Goal: Task Accomplishment & Management: Use online tool/utility

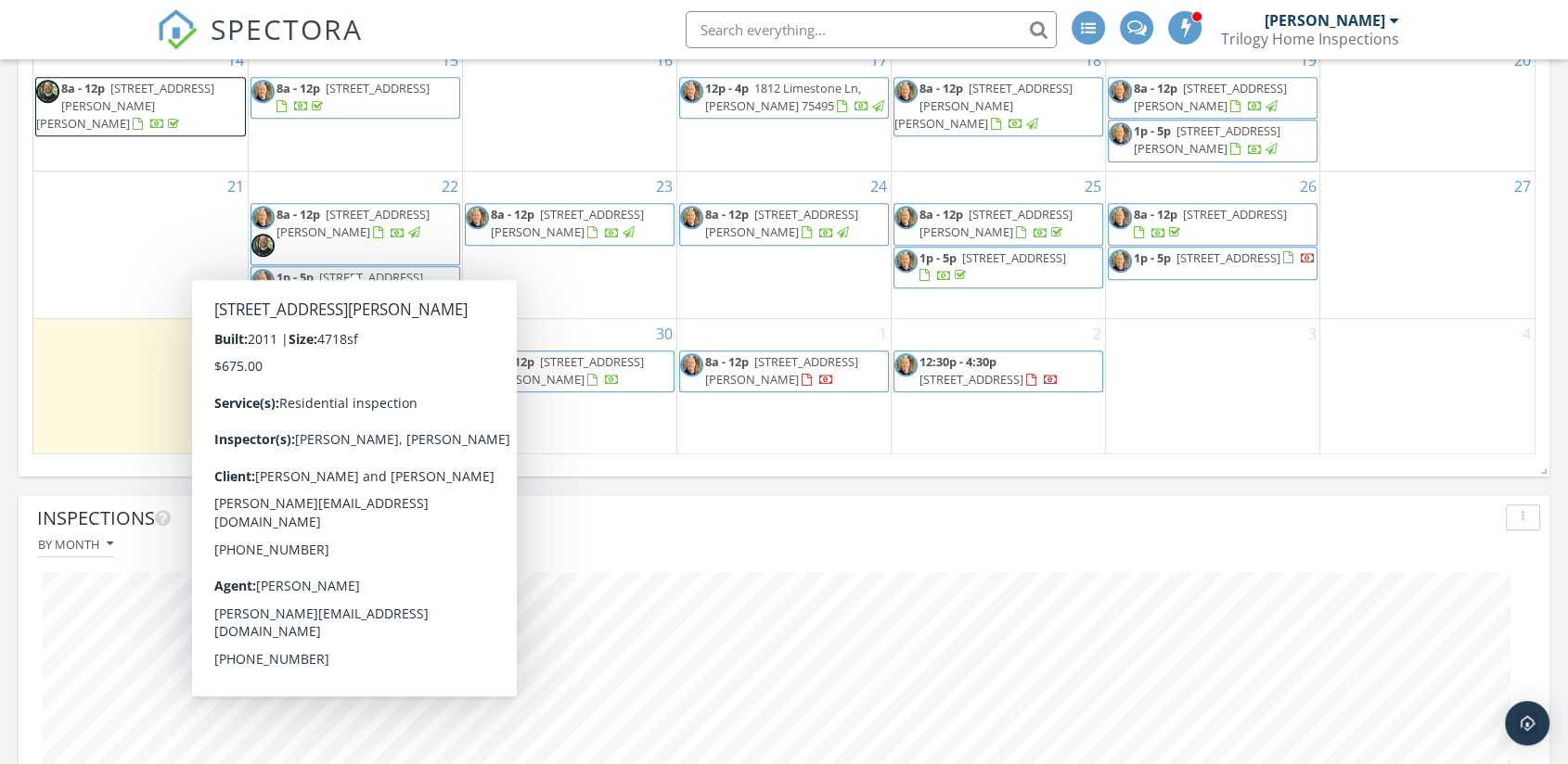
scroll to position [1340, 0]
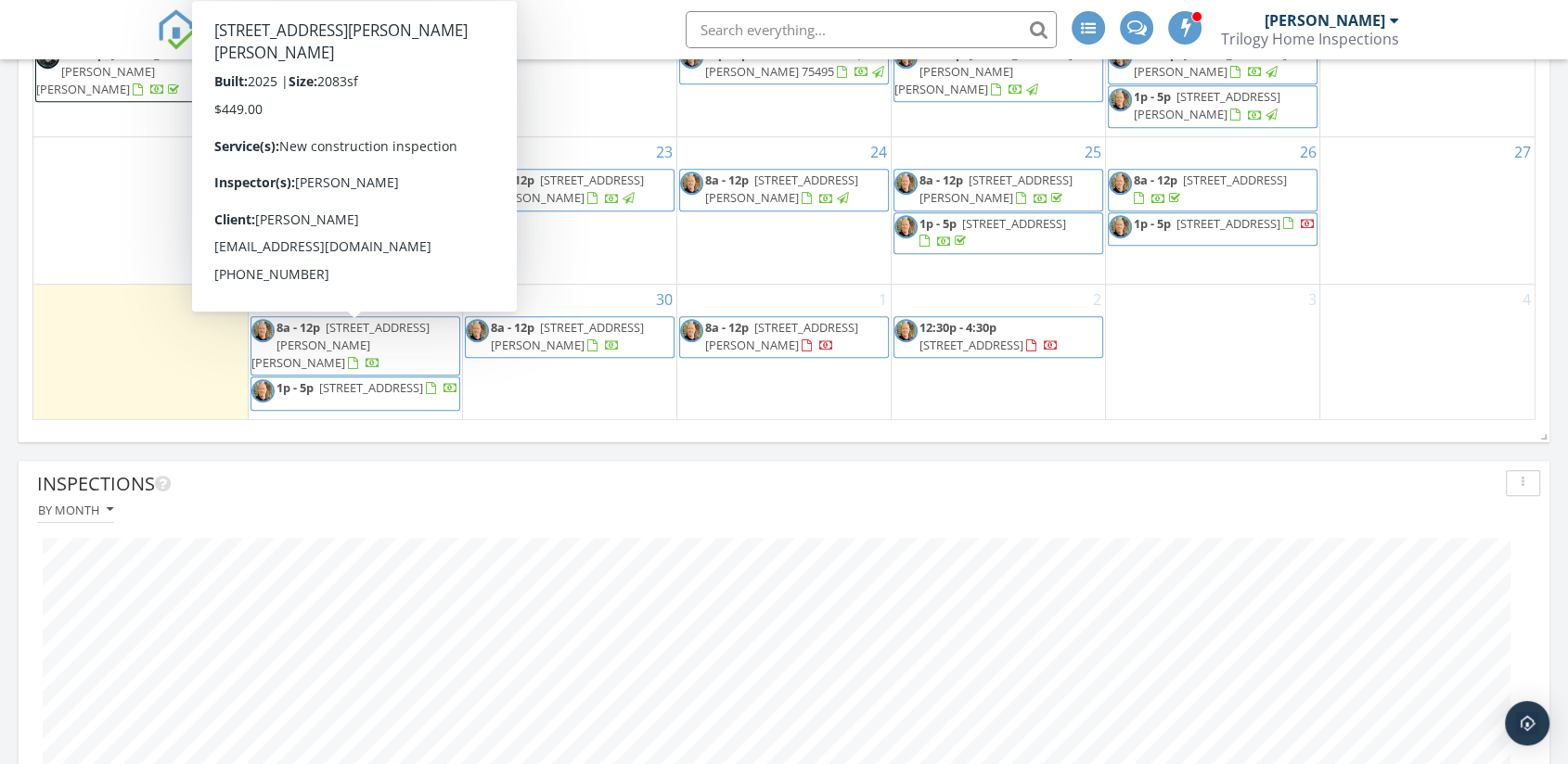
click at [351, 335] on span "[STREET_ADDRESS][PERSON_NAME][PERSON_NAME]" at bounding box center [340, 344] width 179 height 52
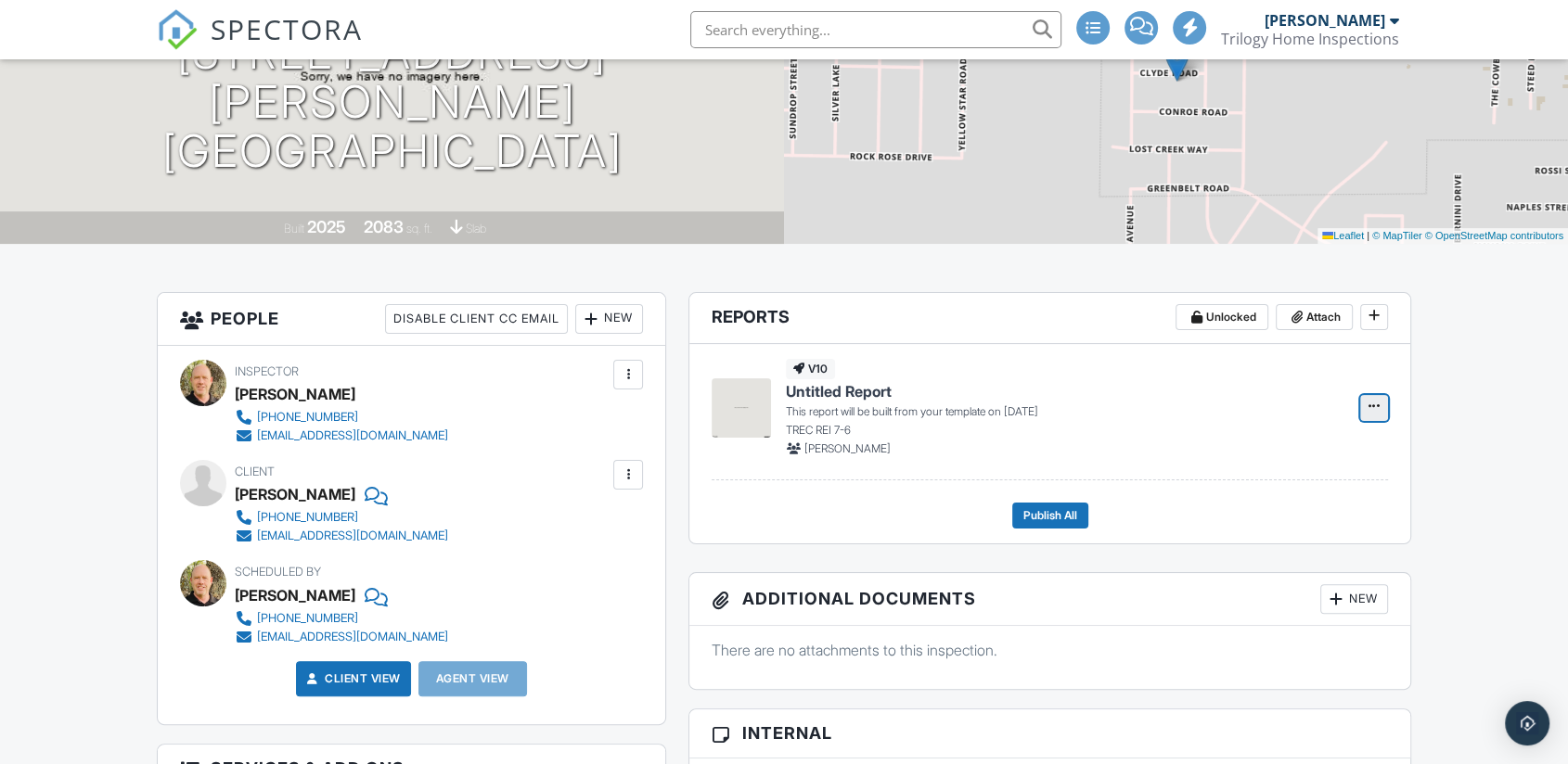
click at [1376, 402] on icon at bounding box center [1374, 406] width 11 height 13
click at [1276, 451] on input "Build Now" at bounding box center [1281, 457] width 189 height 42
click at [1310, 402] on span "Edit" at bounding box center [1316, 408] width 20 height 19
